Goal: Information Seeking & Learning: Compare options

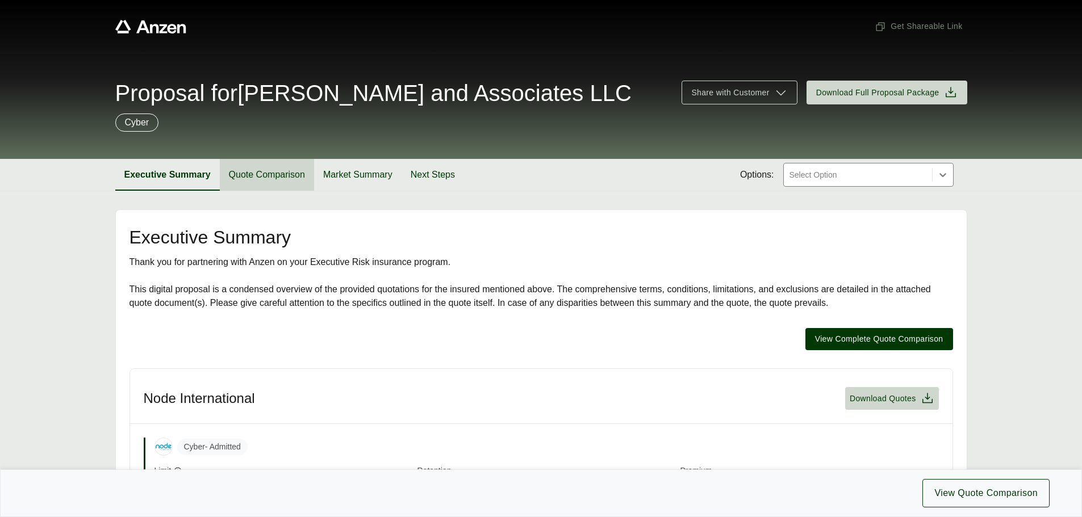
click at [266, 176] on button "Quote Comparison" at bounding box center [267, 175] width 94 height 32
click at [258, 175] on button "Quote Comparison" at bounding box center [267, 175] width 94 height 32
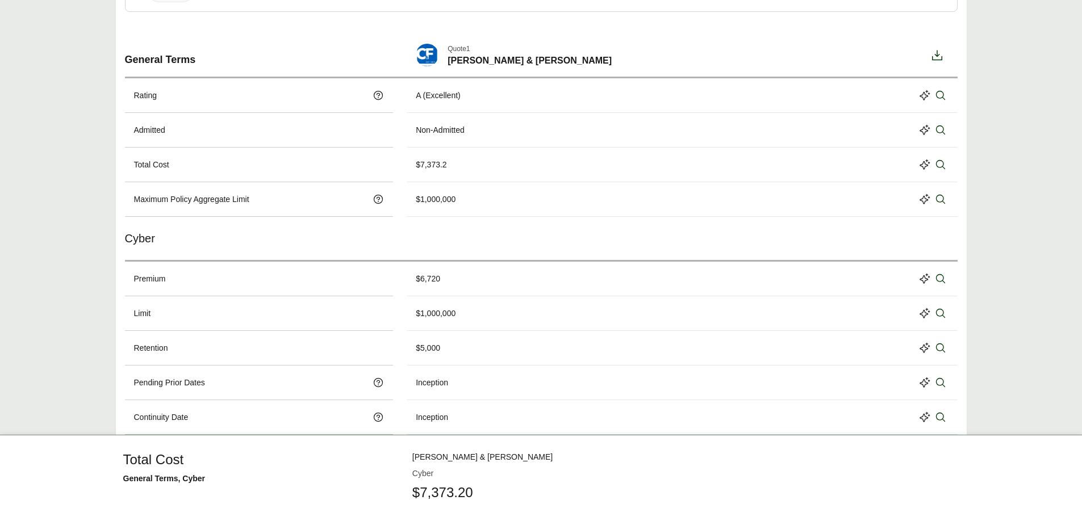
scroll to position [35, 0]
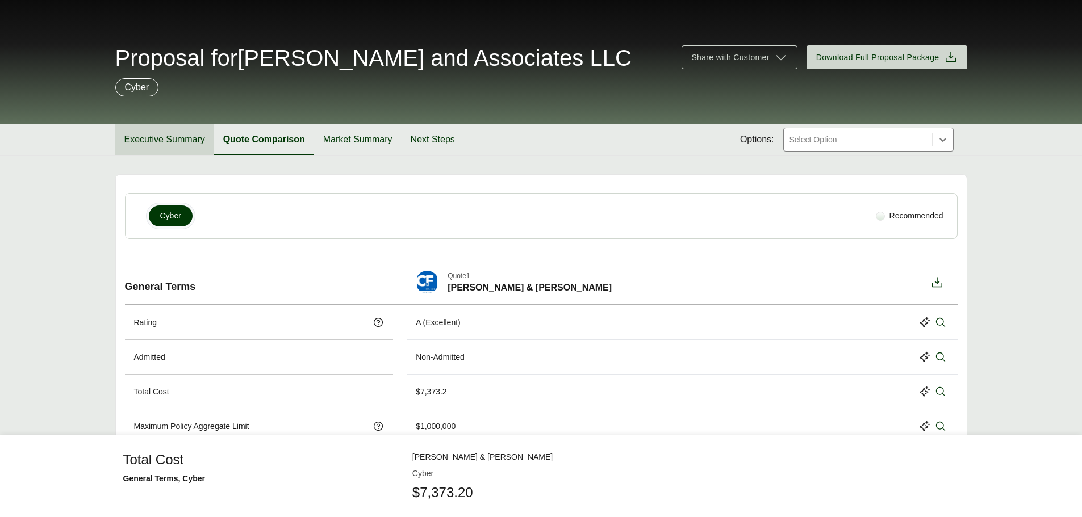
click at [173, 140] on button "Executive Summary" at bounding box center [164, 140] width 99 height 32
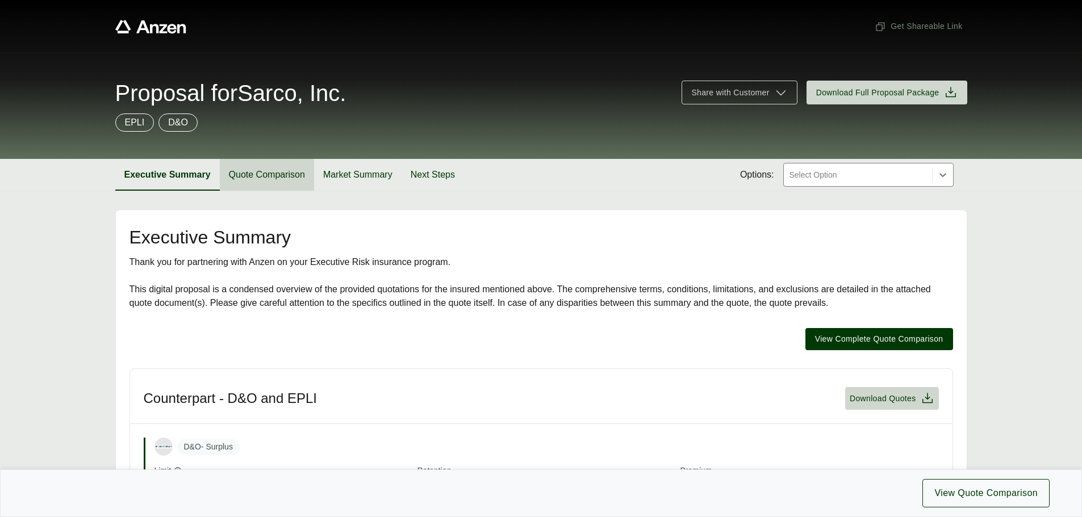
click at [267, 167] on button "Quote Comparison" at bounding box center [267, 175] width 94 height 32
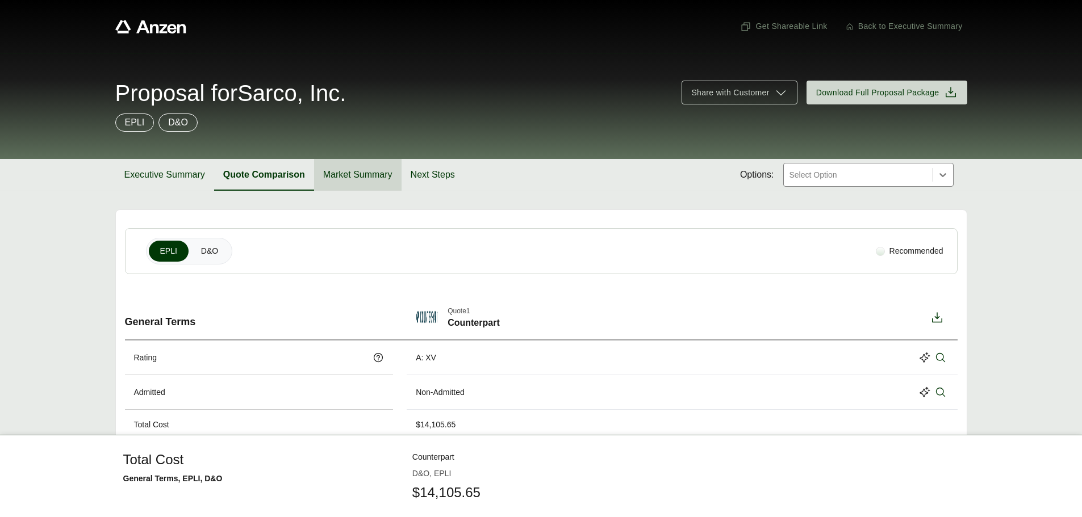
click at [325, 173] on button "Market Summary" at bounding box center [357, 175] width 87 height 32
